Goal: Check status: Check status

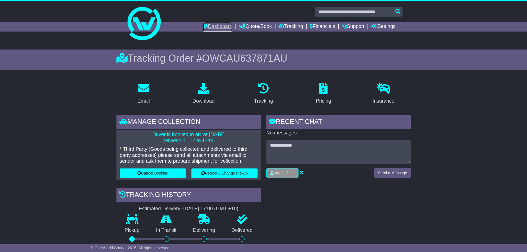
click at [220, 25] on link "Dashboard" at bounding box center [218, 26] width 30 height 9
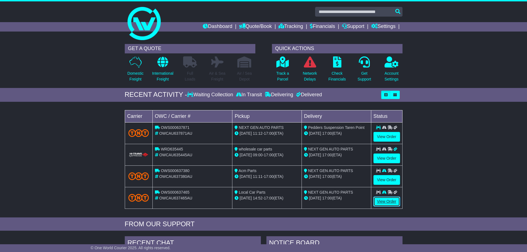
click at [382, 202] on link "View Order" at bounding box center [387, 202] width 27 height 10
